Goal: Task Accomplishment & Management: Use online tool/utility

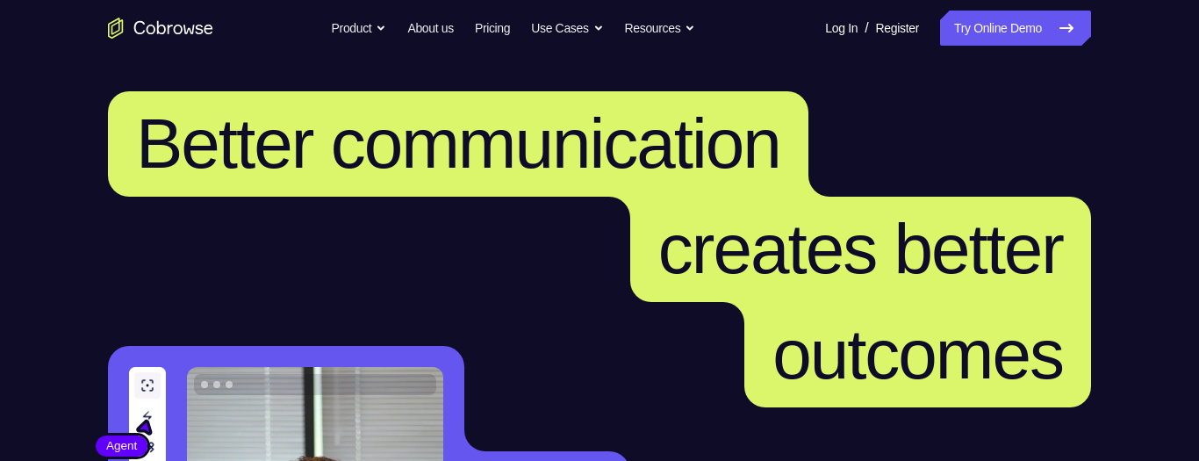
click at [1036, 31] on link "Try Online Demo" at bounding box center [1015, 28] width 151 height 35
click at [1098, 389] on header "Better communication creates better outcomes Customer Agent Agent Knock down co…" at bounding box center [599, 403] width 1123 height 694
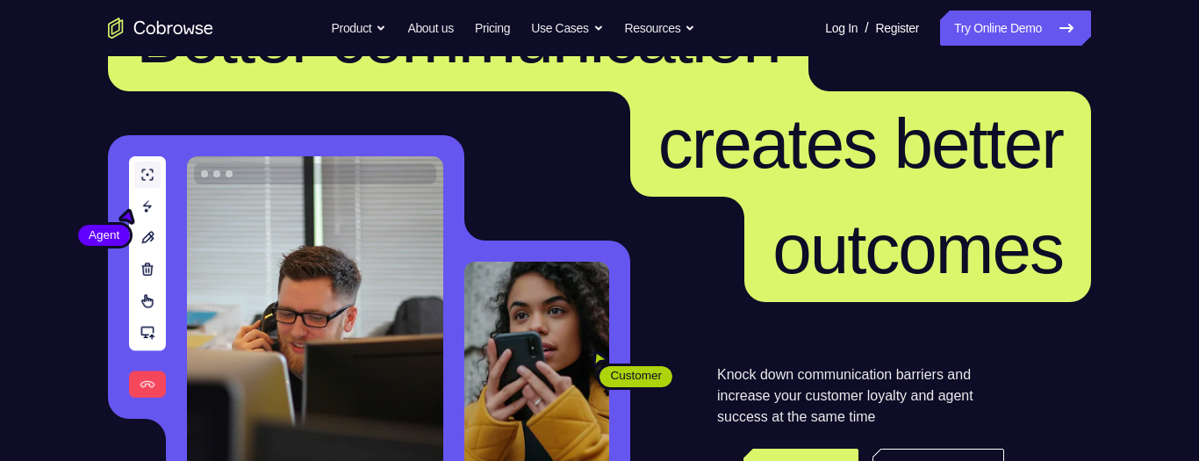
scroll to position [109, 0]
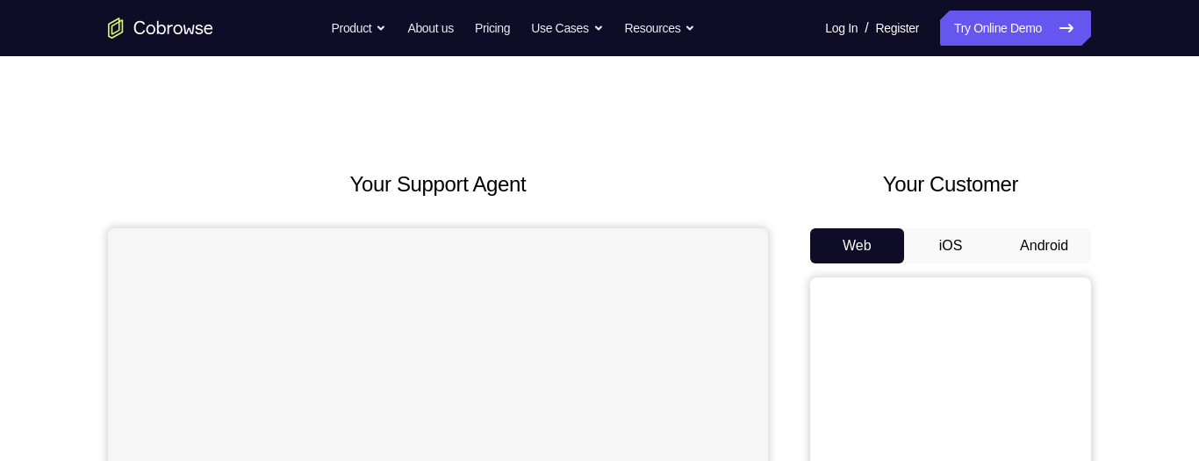
click at [599, 249] on button "Android" at bounding box center [1044, 245] width 94 height 35
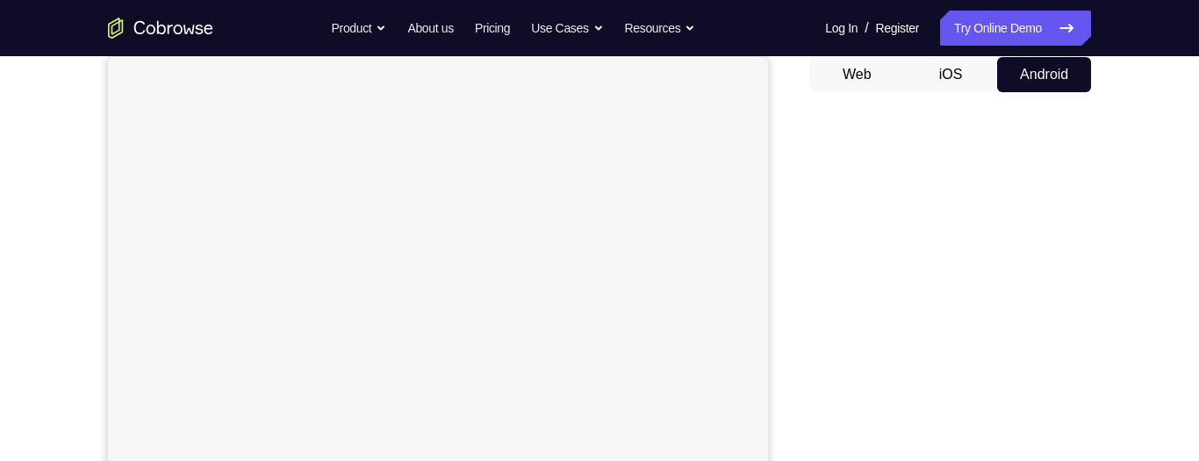
scroll to position [270, 0]
click at [599, 196] on div "Your Support Agent Your Customer Web iOS Android Next Steps We’d be happy to gi…" at bounding box center [599, 365] width 1123 height 1158
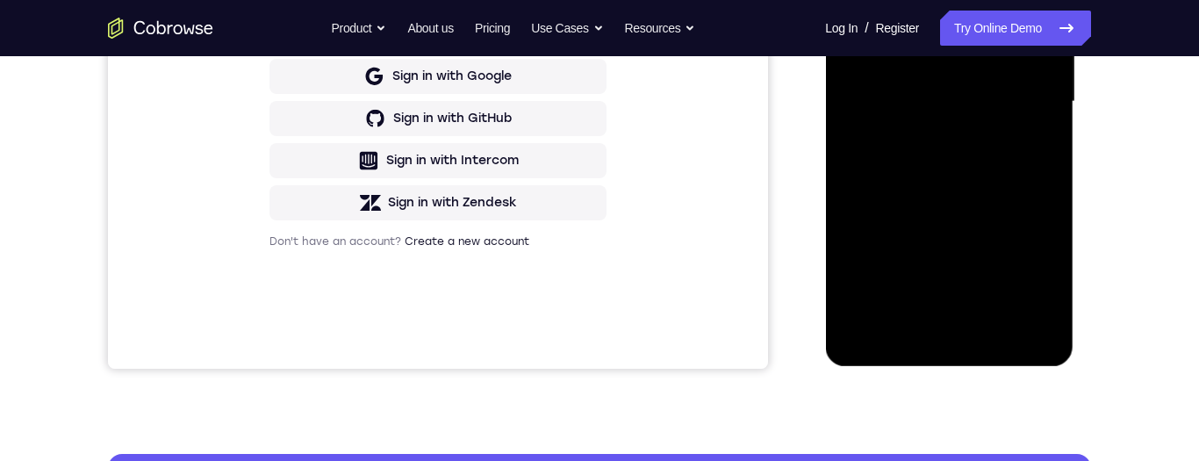
scroll to position [413, 0]
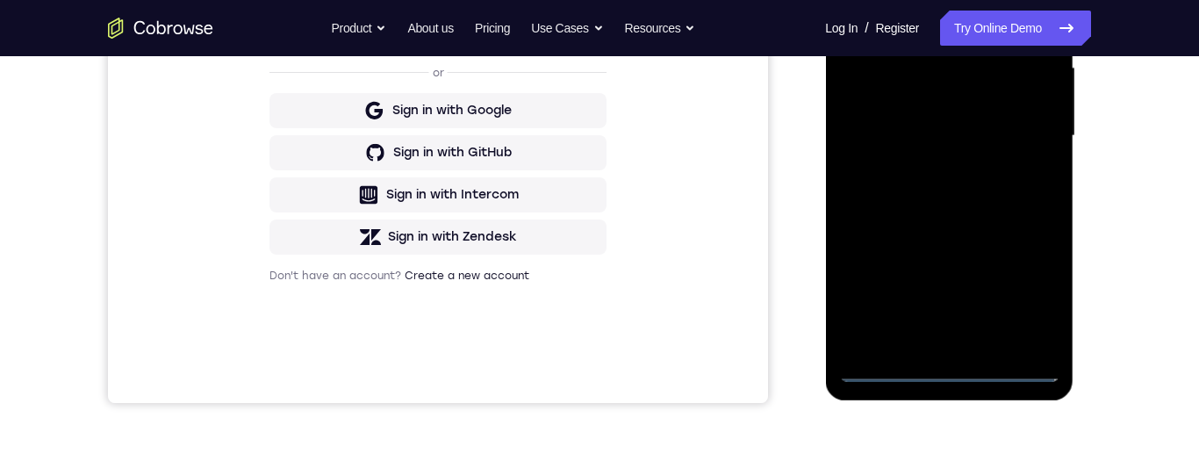
click at [599, 362] on div at bounding box center [948, 136] width 221 height 492
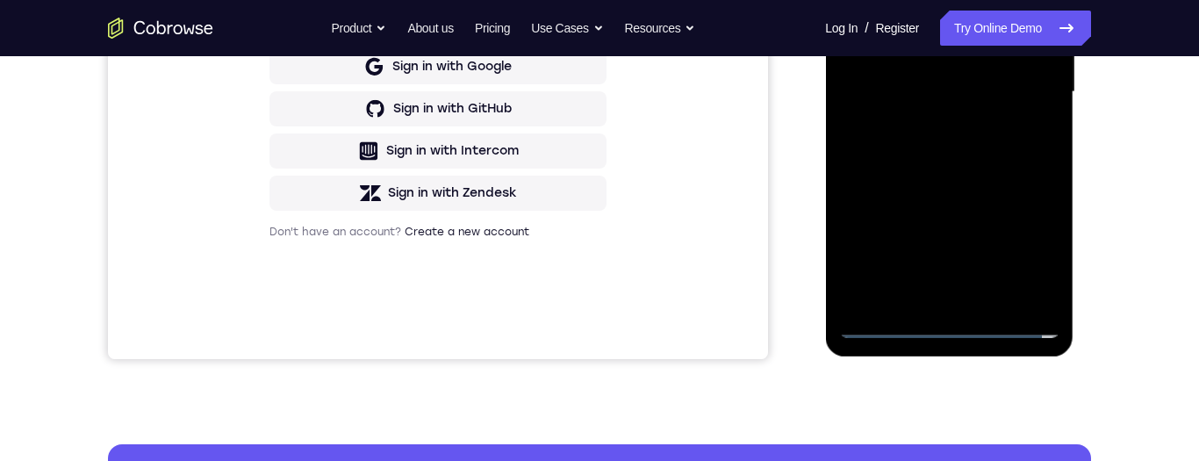
click at [599, 323] on div at bounding box center [948, 92] width 221 height 492
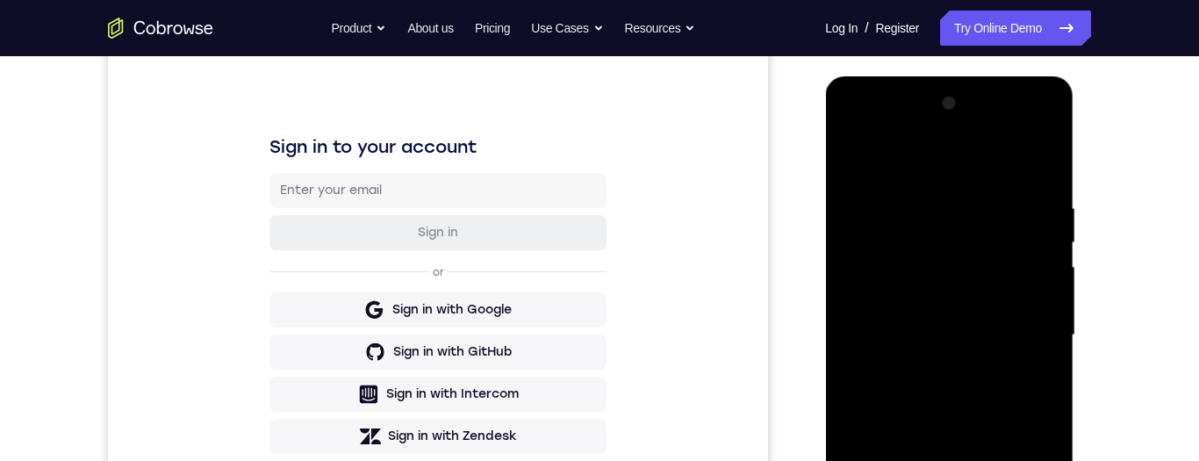
scroll to position [260, 0]
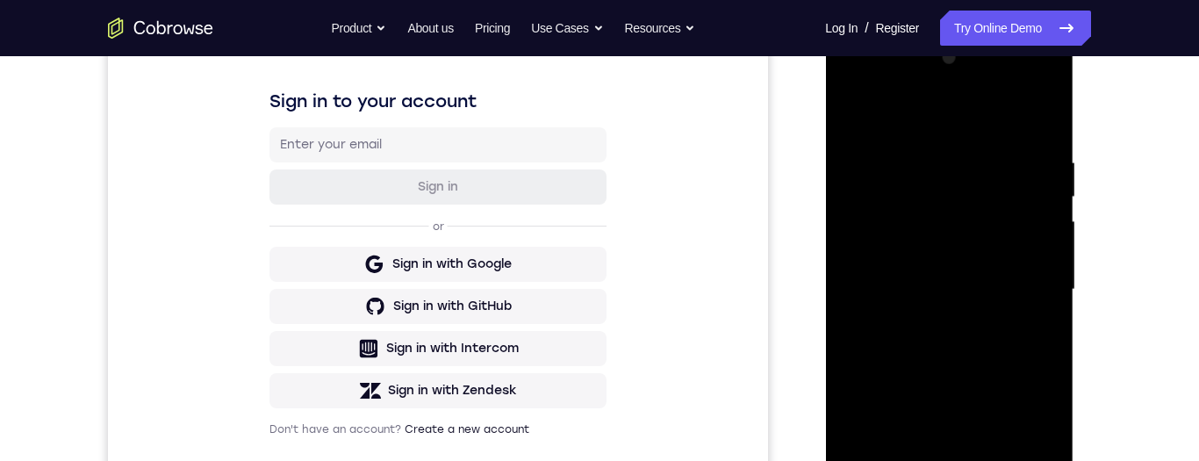
click at [599, 453] on div at bounding box center [948, 290] width 221 height 492
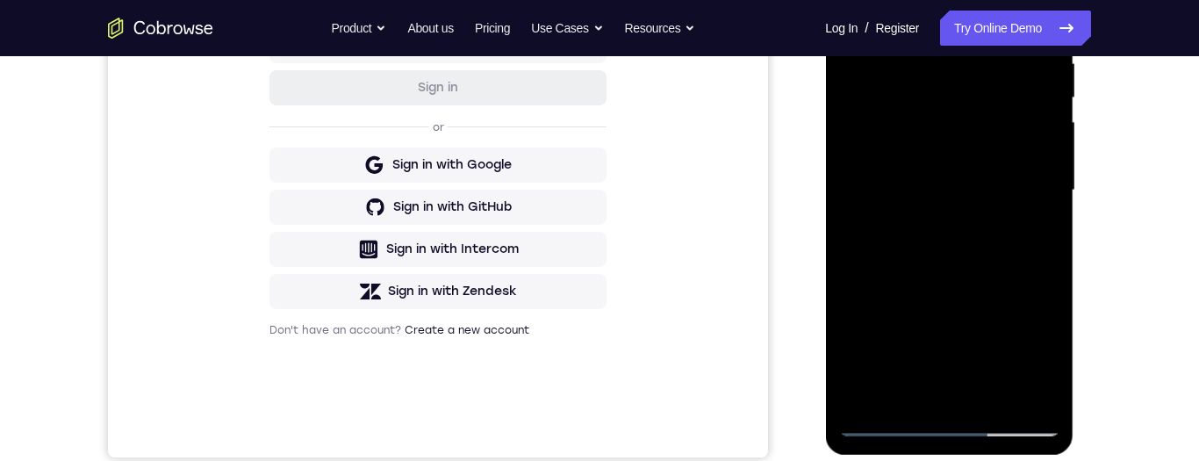
scroll to position [350, 0]
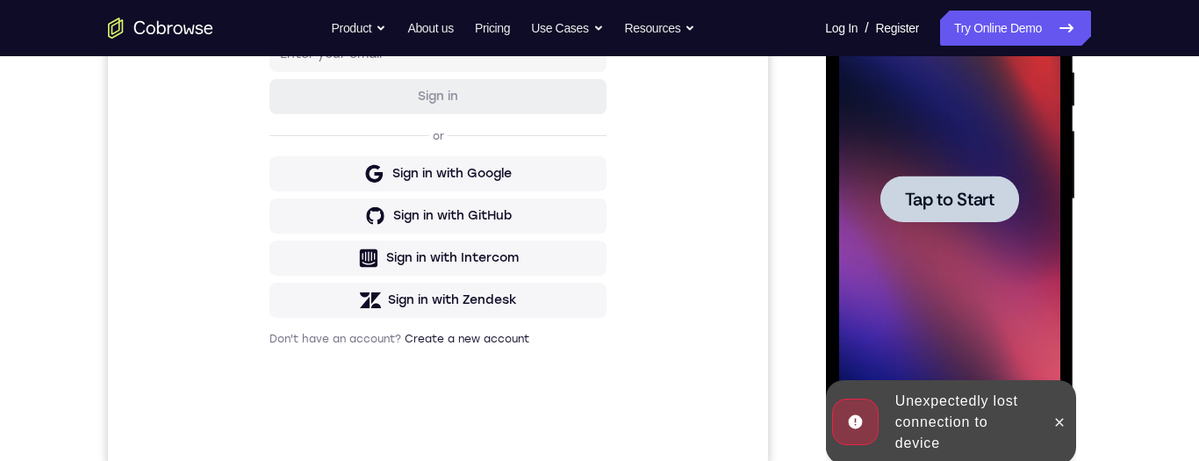
click at [599, 278] on div at bounding box center [948, 199] width 221 height 492
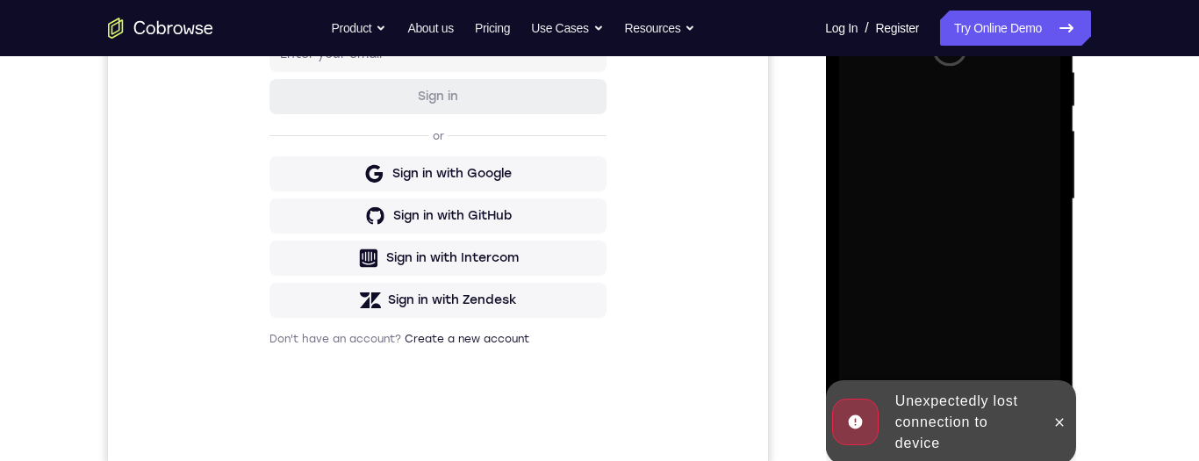
scroll to position [338, 0]
